Goal: Information Seeking & Learning: Understand process/instructions

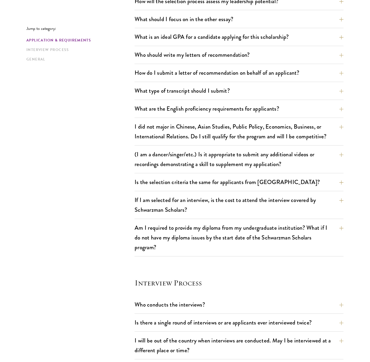
scroll to position [486, 0]
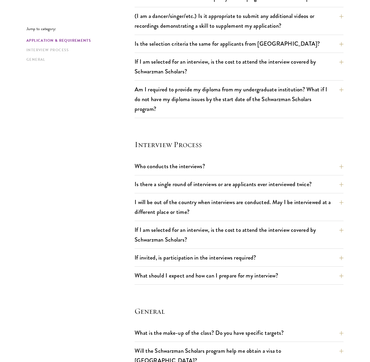
click at [80, 162] on div "Jump to category: Application & Requirements Interview Process General Applicat…" at bounding box center [184, 89] width 317 height 836
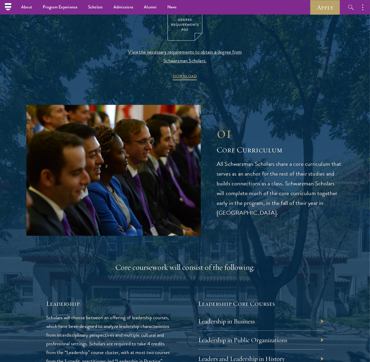
scroll to position [396, 0]
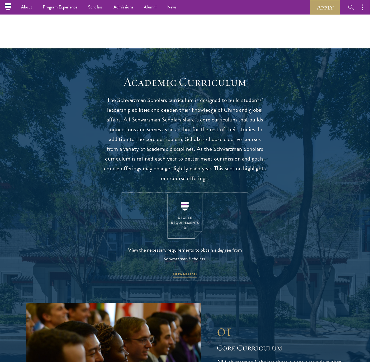
click at [193, 207] on img at bounding box center [185, 216] width 35 height 45
click at [212, 232] on link "View the necessary requirements to obtain a degree from Schwarzman Scholars. DO…" at bounding box center [185, 237] width 124 height 86
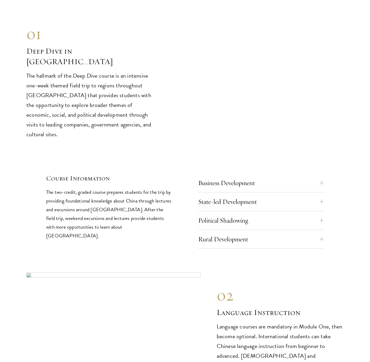
scroll to position [2245, 0]
